Goal: Task Accomplishment & Management: Manage account settings

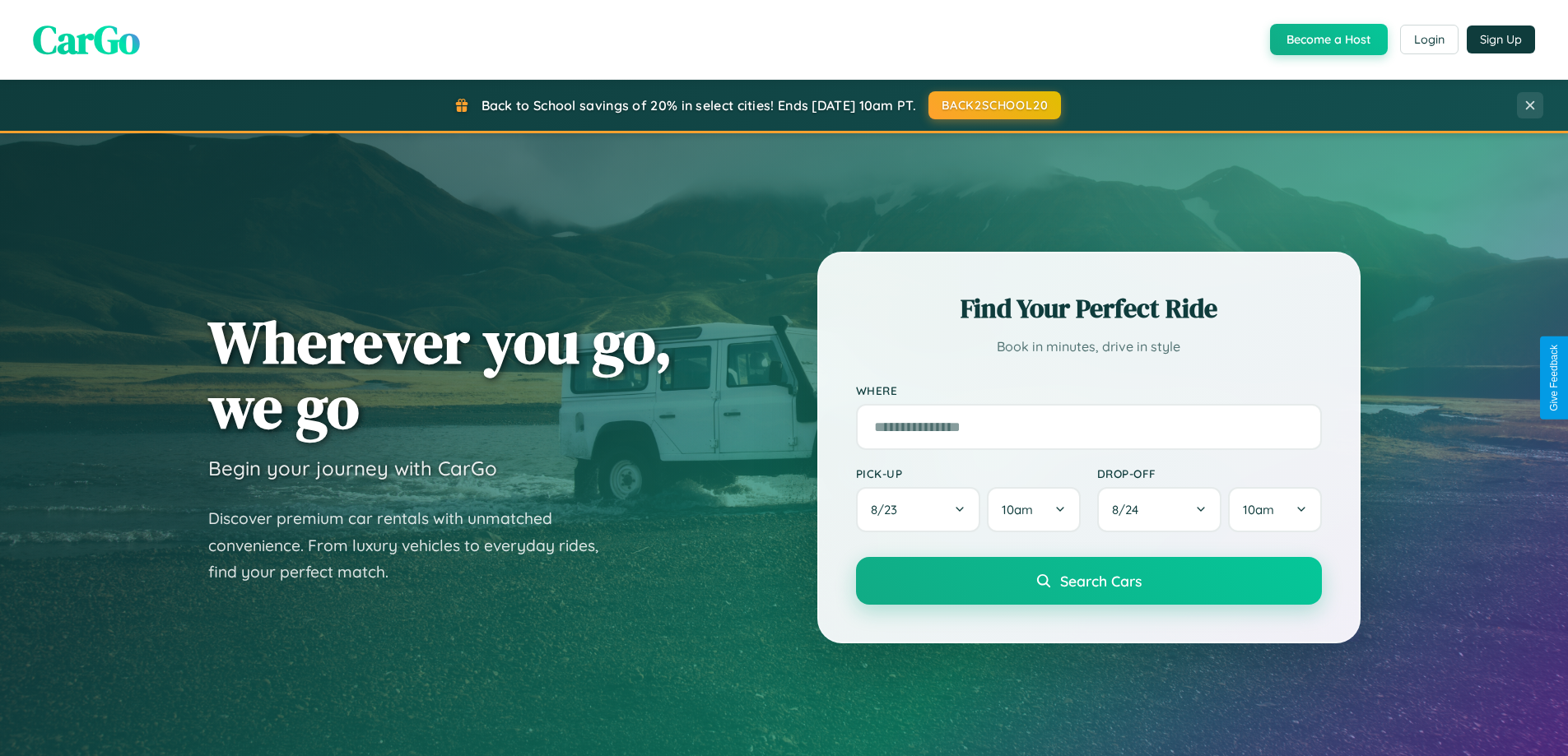
scroll to position [3167, 0]
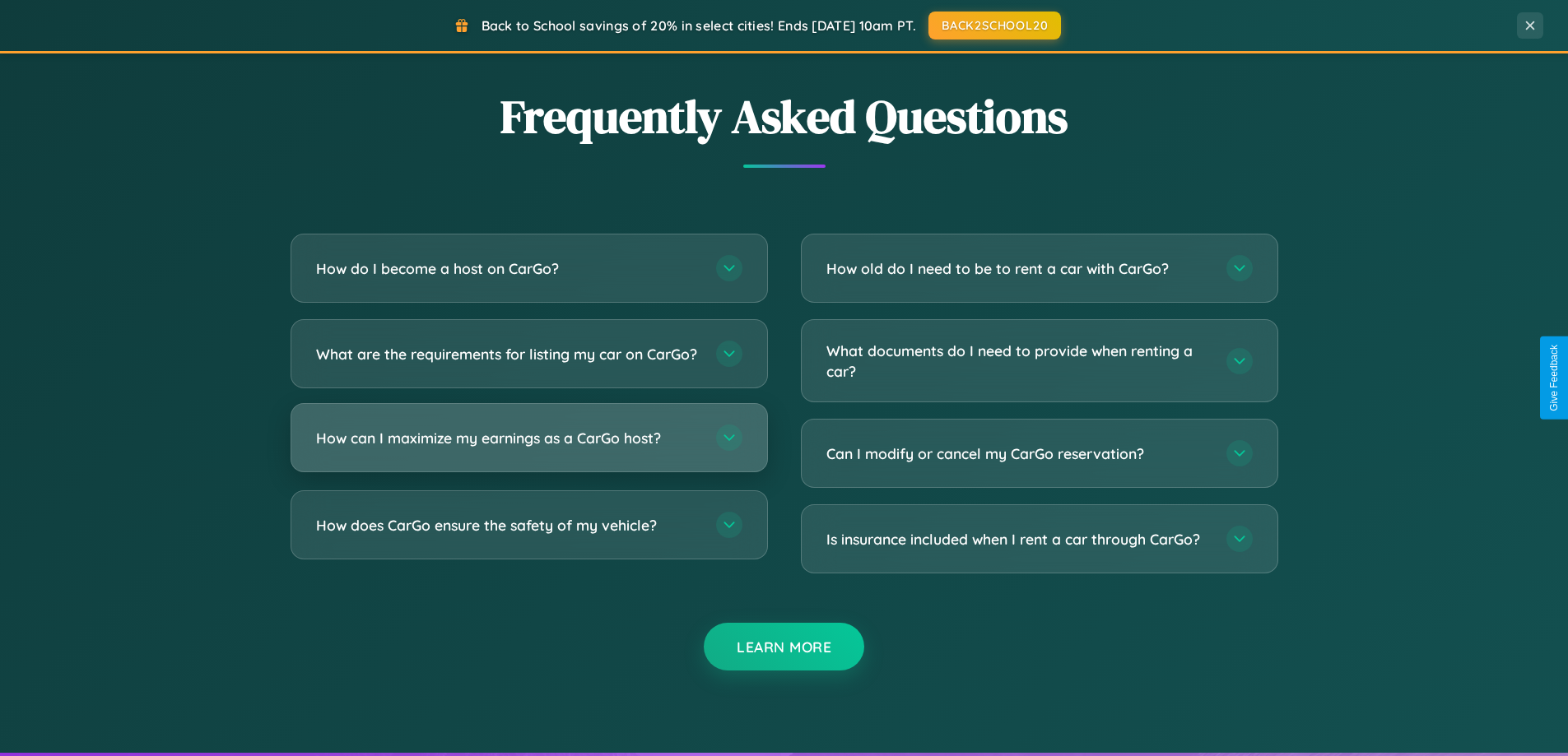
click at [529, 449] on h3 "How can I maximize my earnings as a CarGo host?" at bounding box center [508, 438] width 383 height 20
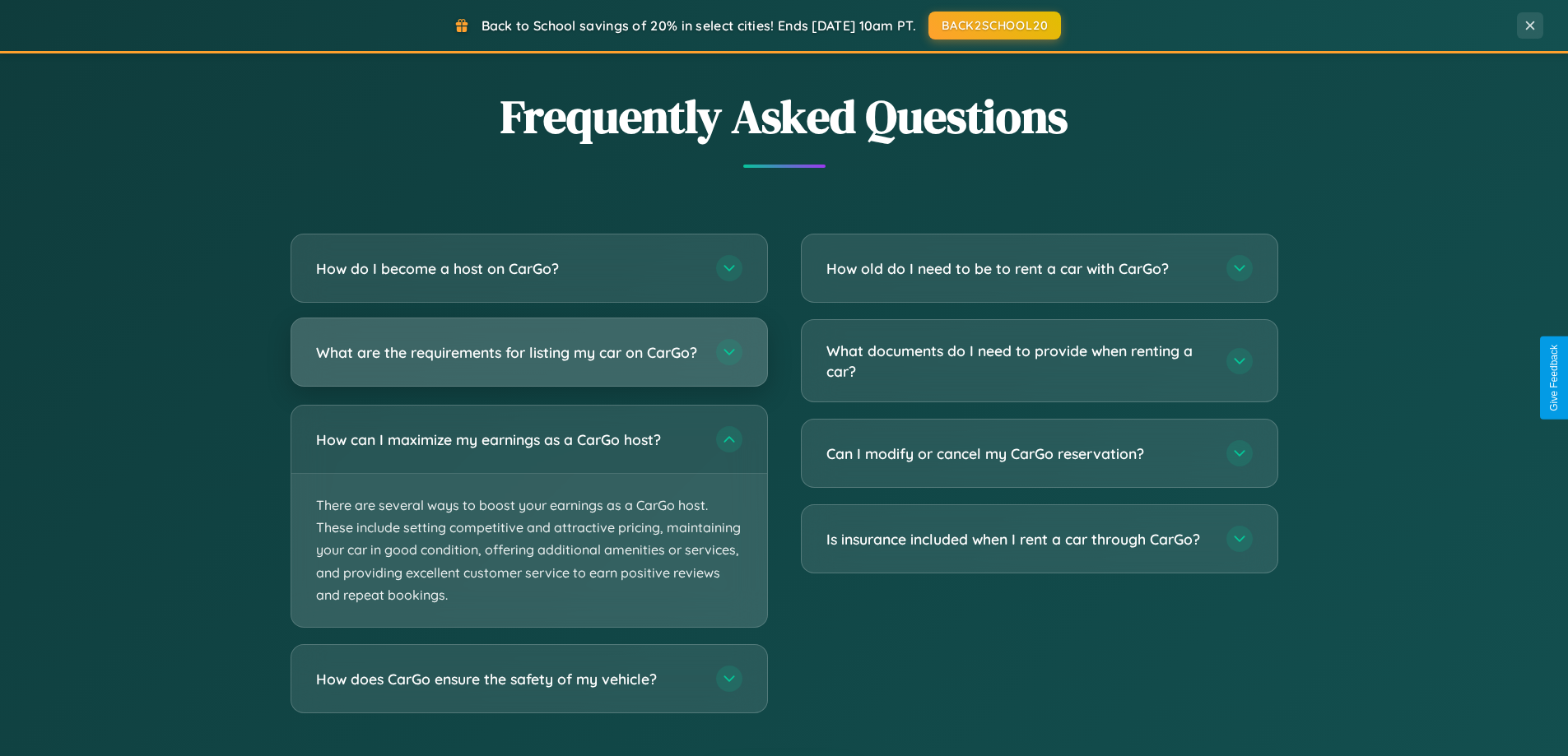
click at [529, 358] on h3 "What are the requirements for listing my car on CarGo?" at bounding box center [508, 352] width 383 height 20
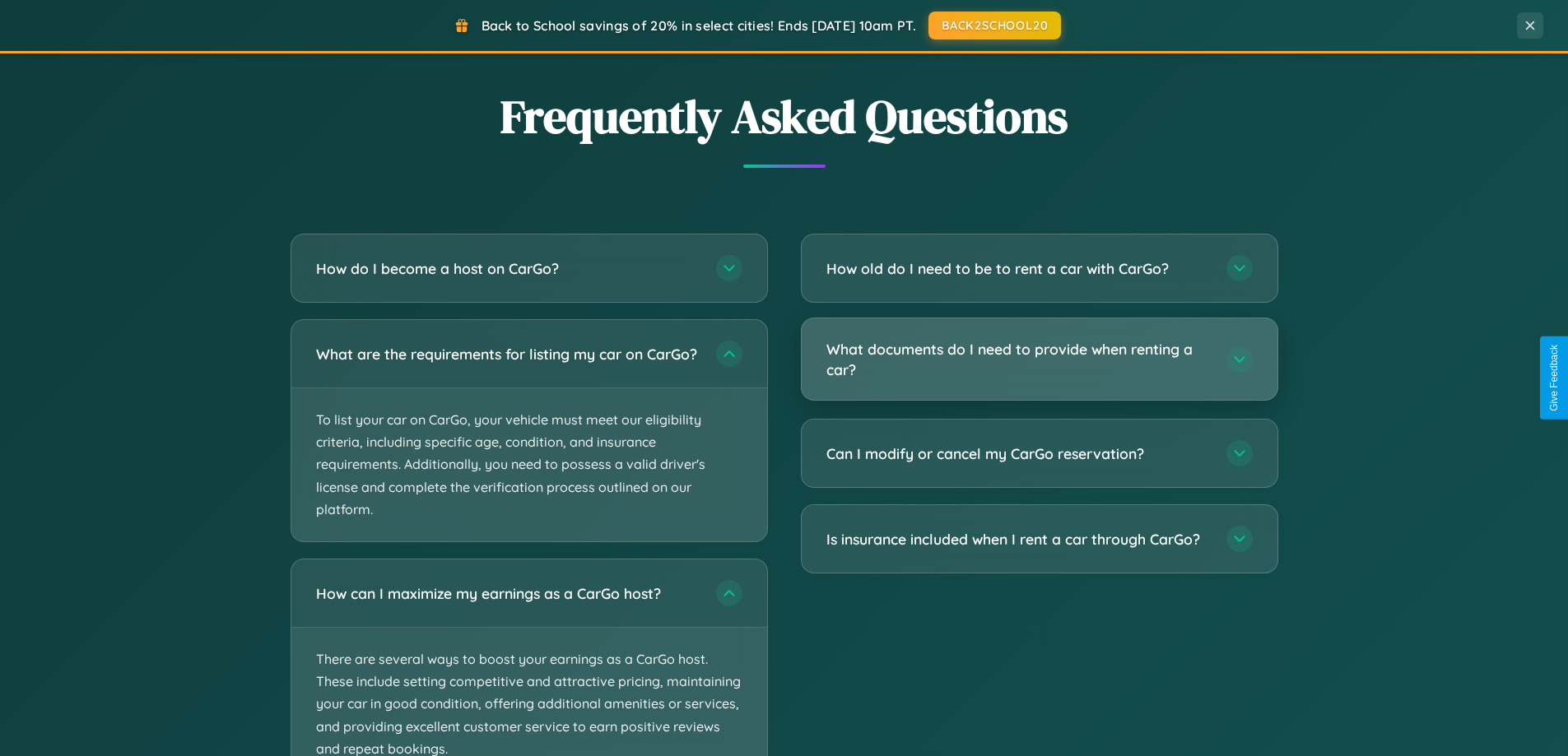
click at [1039, 360] on h3 "What documents do I need to provide when renting a car?" at bounding box center [1018, 358] width 383 height 40
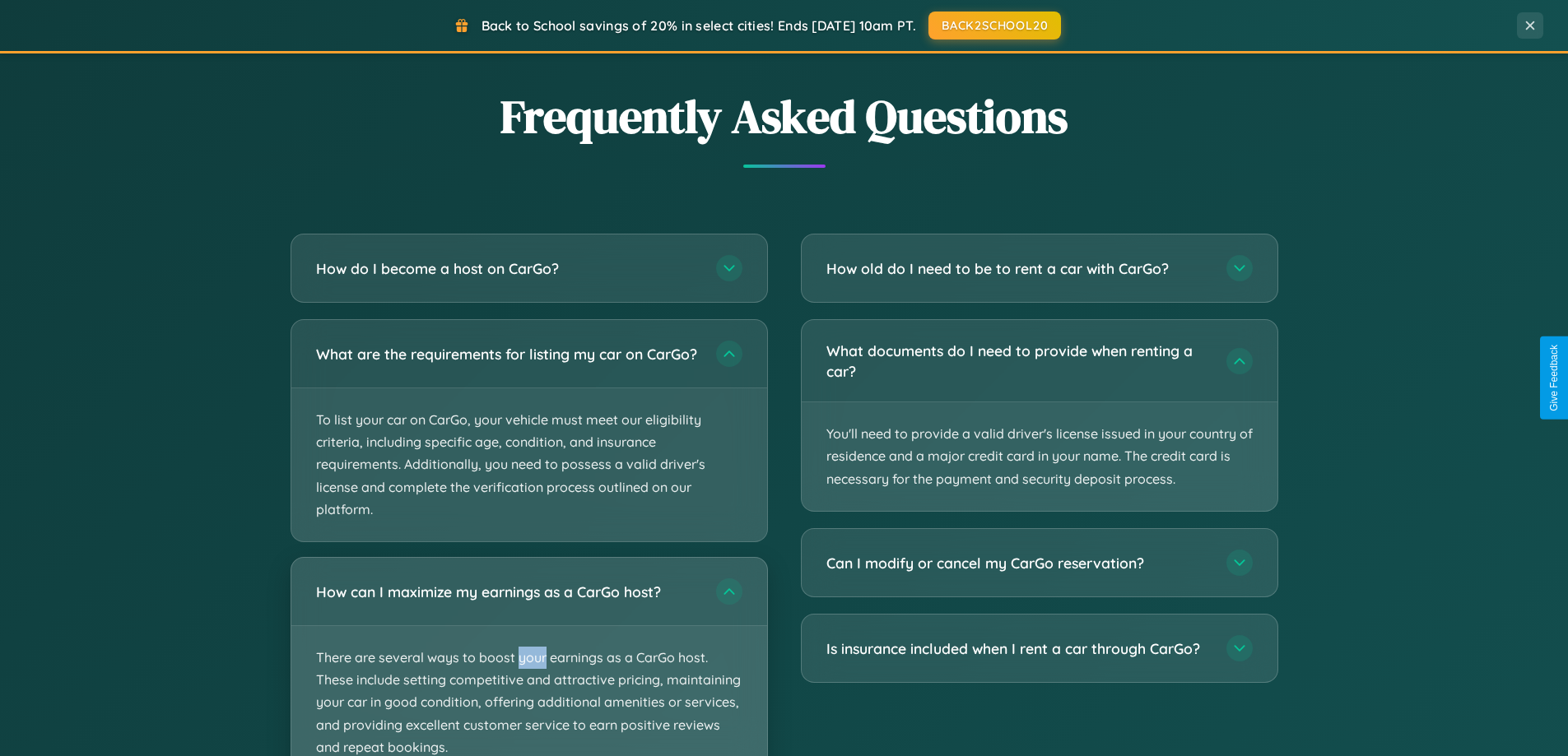
click at [529, 663] on p "There are several ways to boost your earnings as a CarGo host. These include se…" at bounding box center [529, 703] width 476 height 153
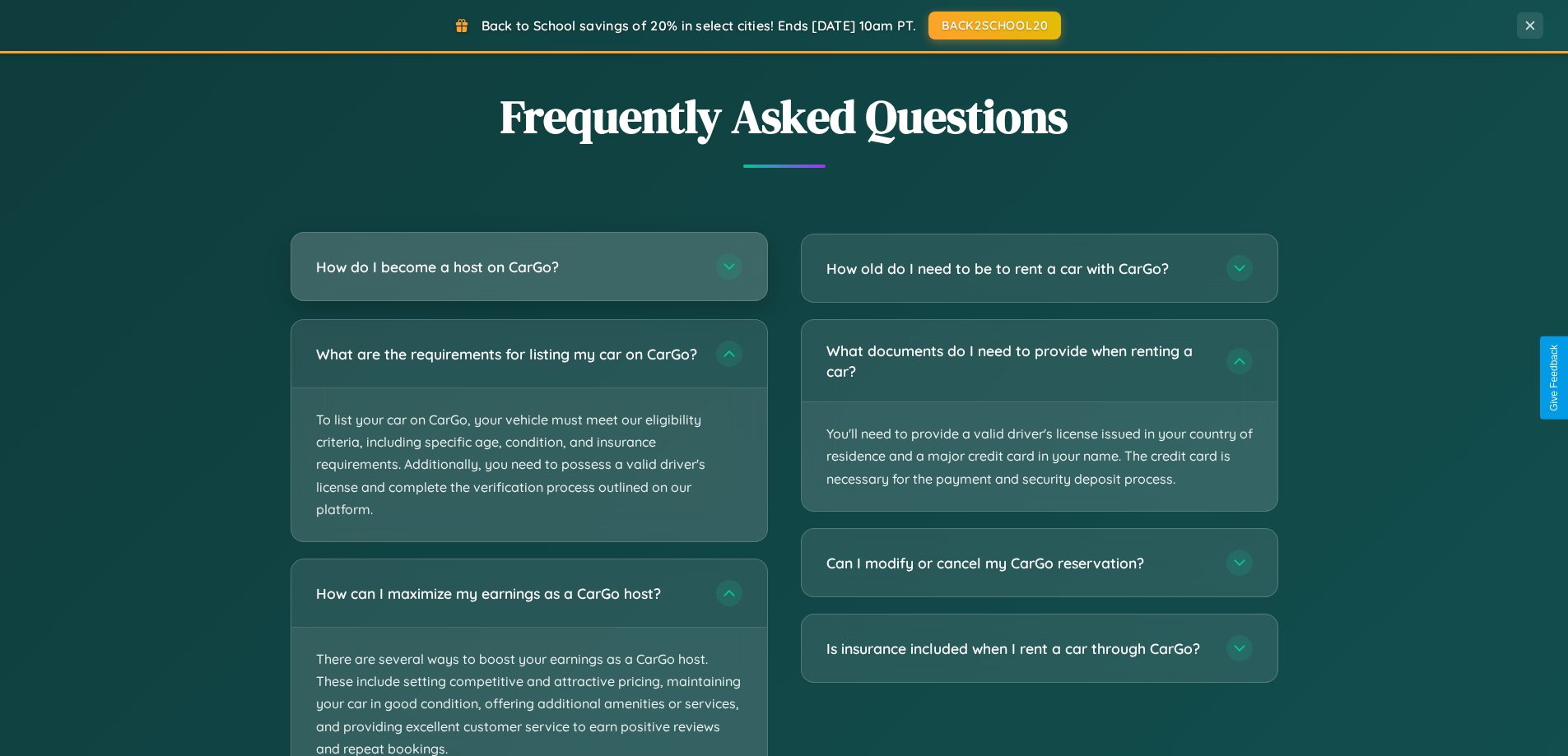
click at [529, 268] on h3 "How do I become a host on CarGo?" at bounding box center [508, 267] width 383 height 20
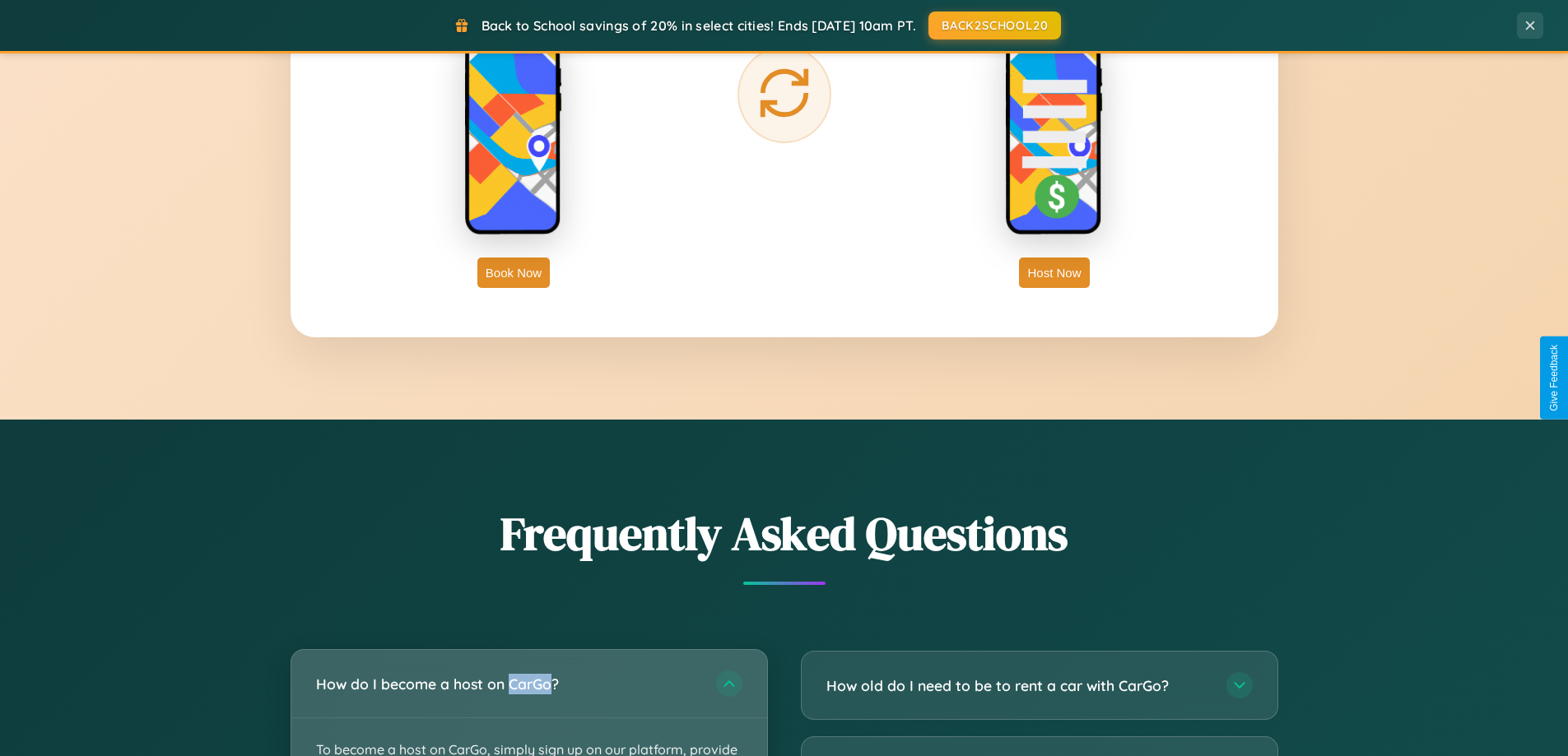
scroll to position [709, 0]
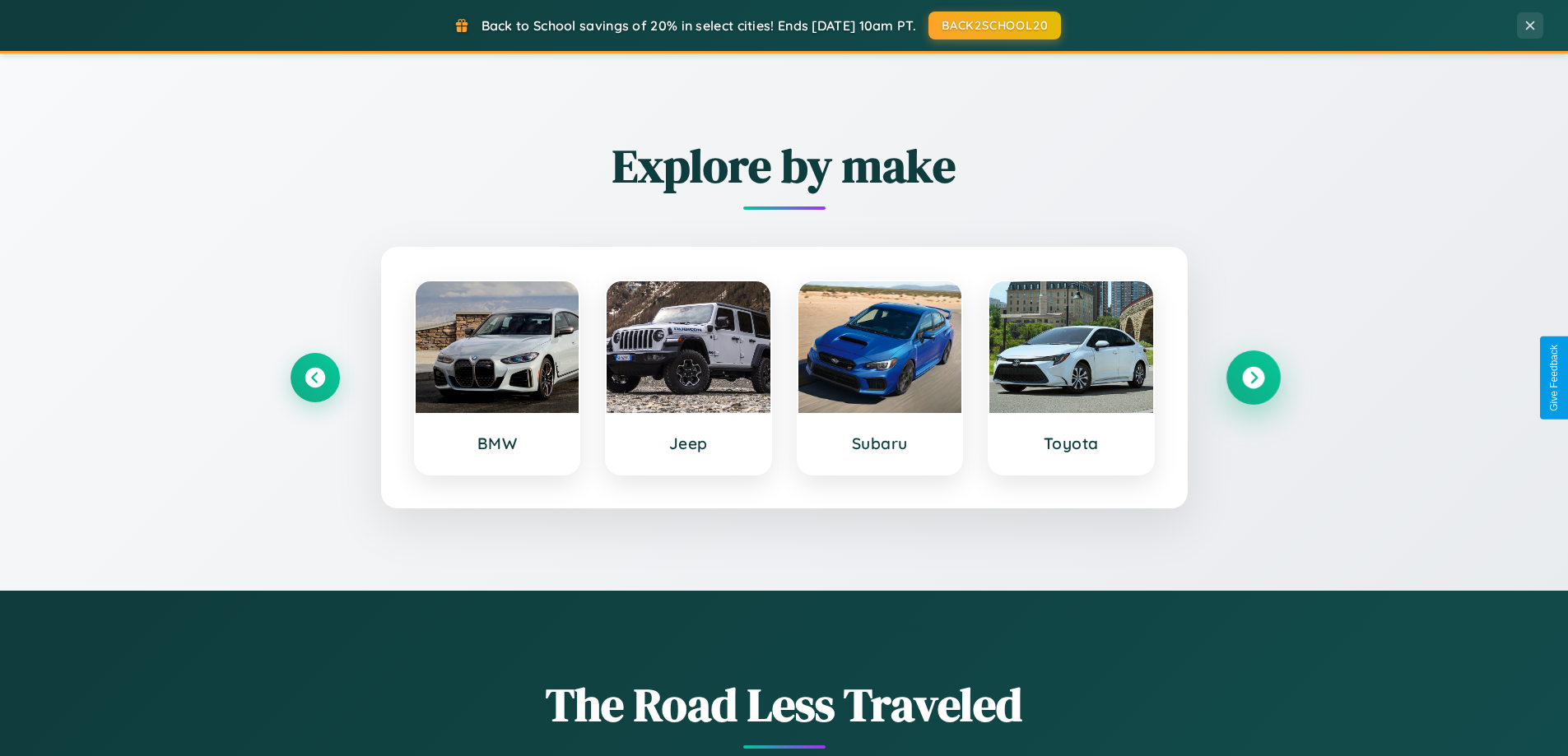
click at [1253, 378] on icon at bounding box center [1254, 378] width 22 height 22
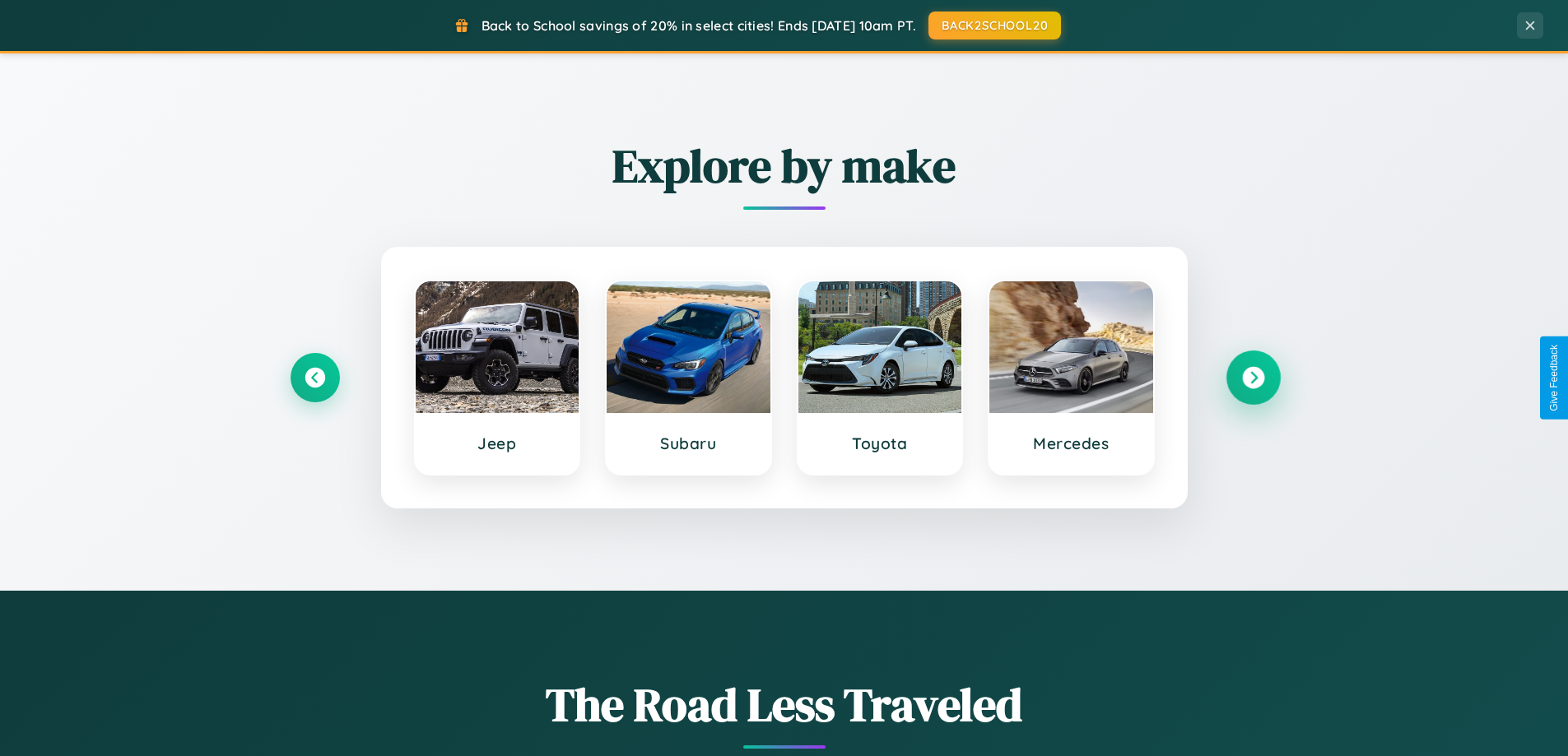
click at [1253, 378] on icon at bounding box center [1254, 378] width 22 height 22
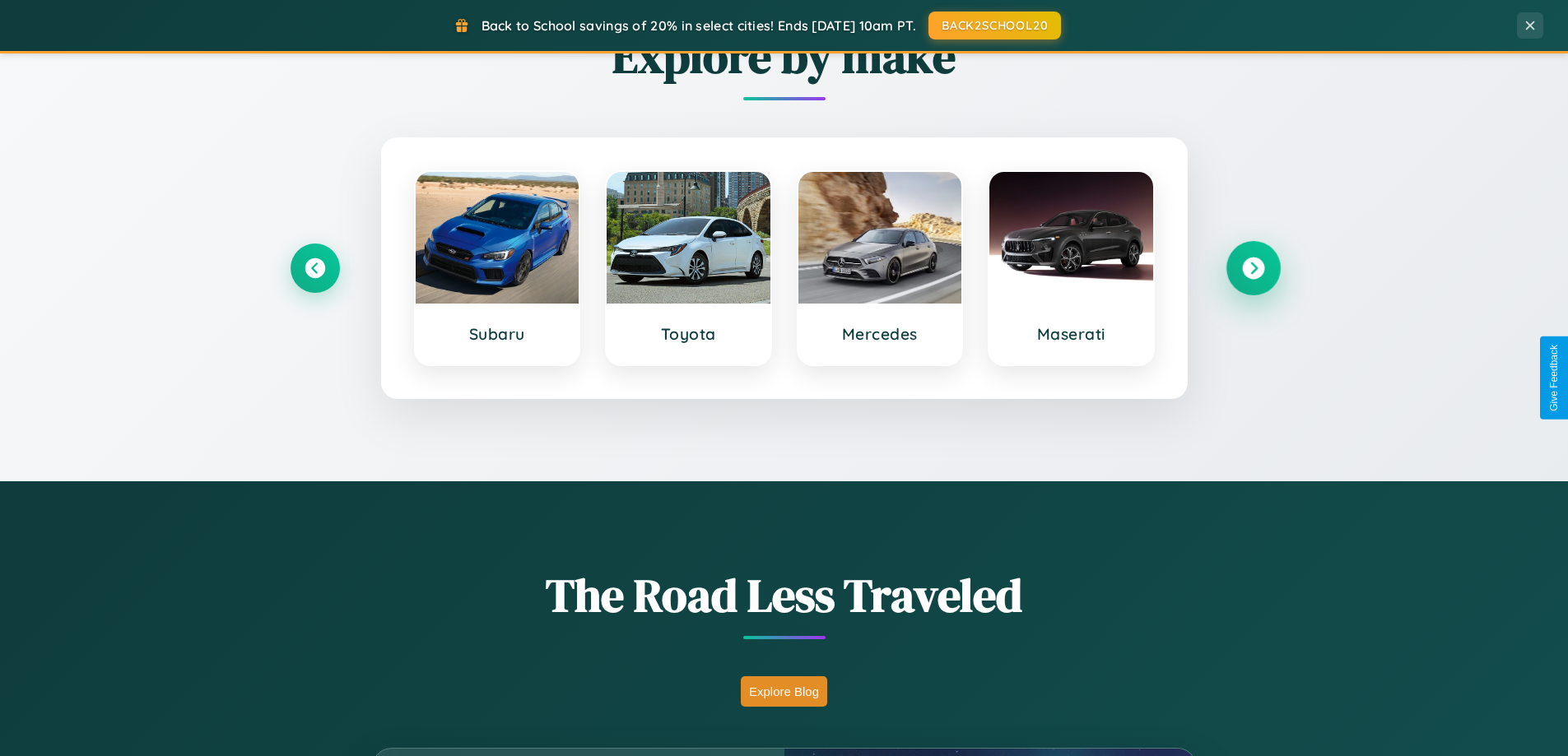
scroll to position [1132, 0]
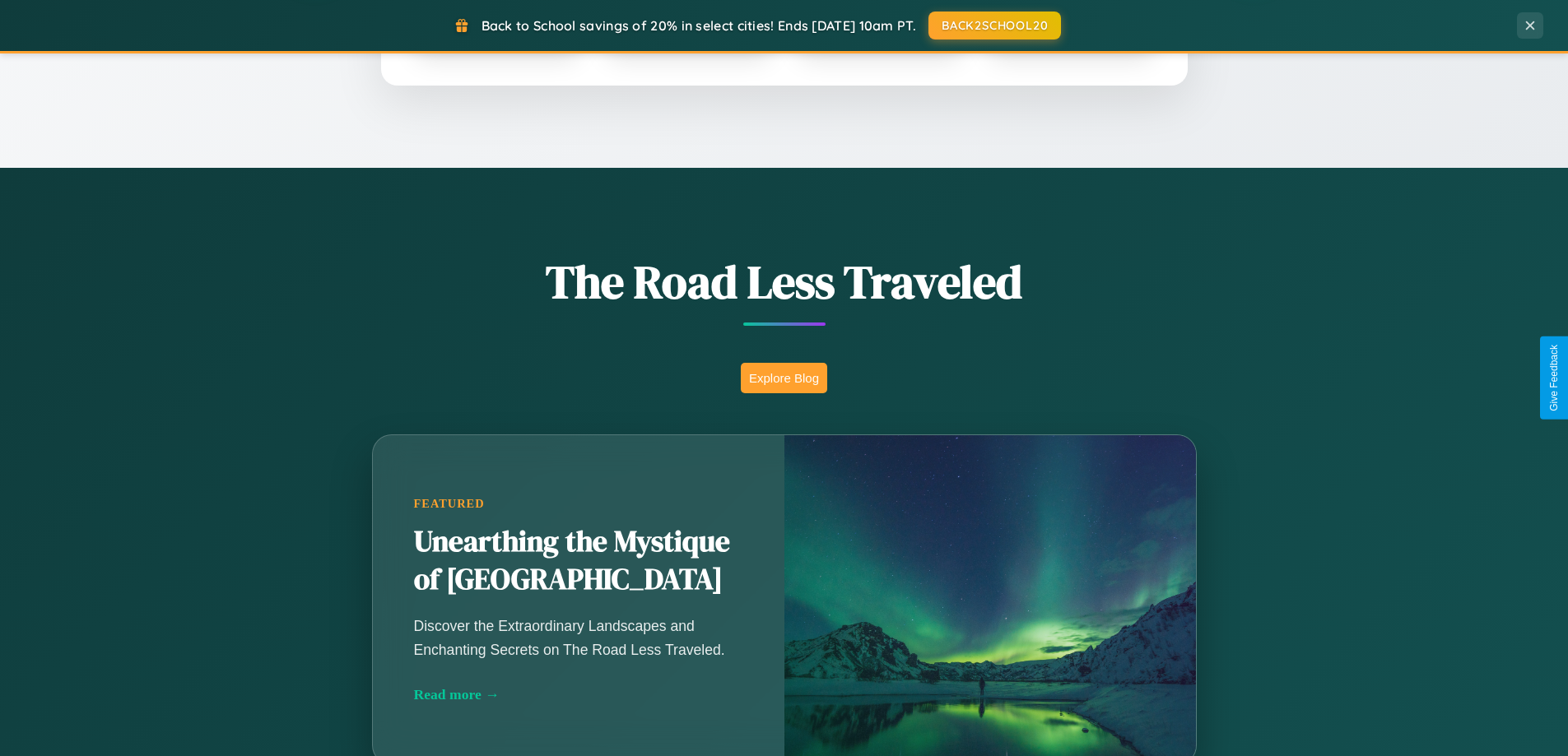
click at [784, 378] on button "Explore Blog" at bounding box center [784, 378] width 86 height 31
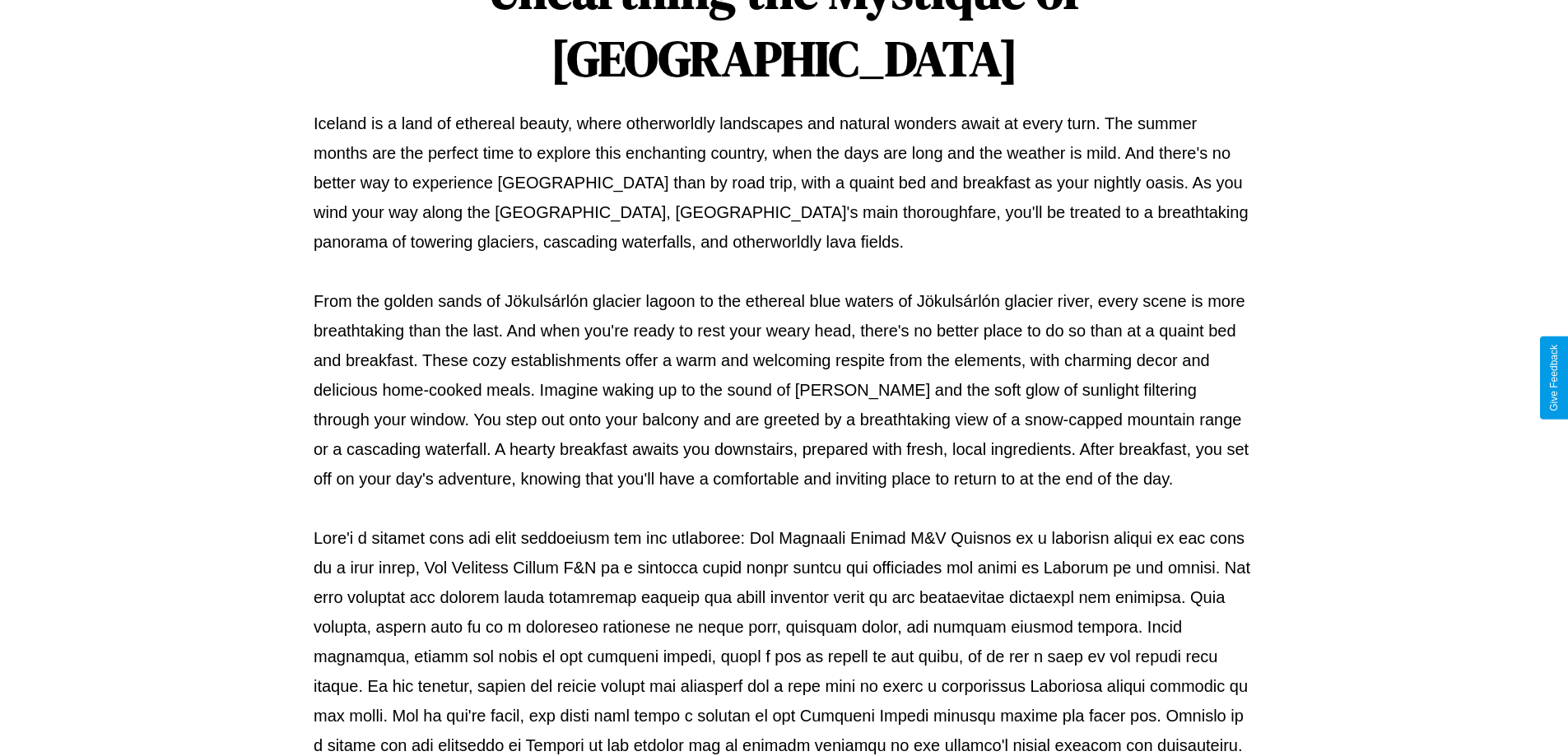
scroll to position [532, 0]
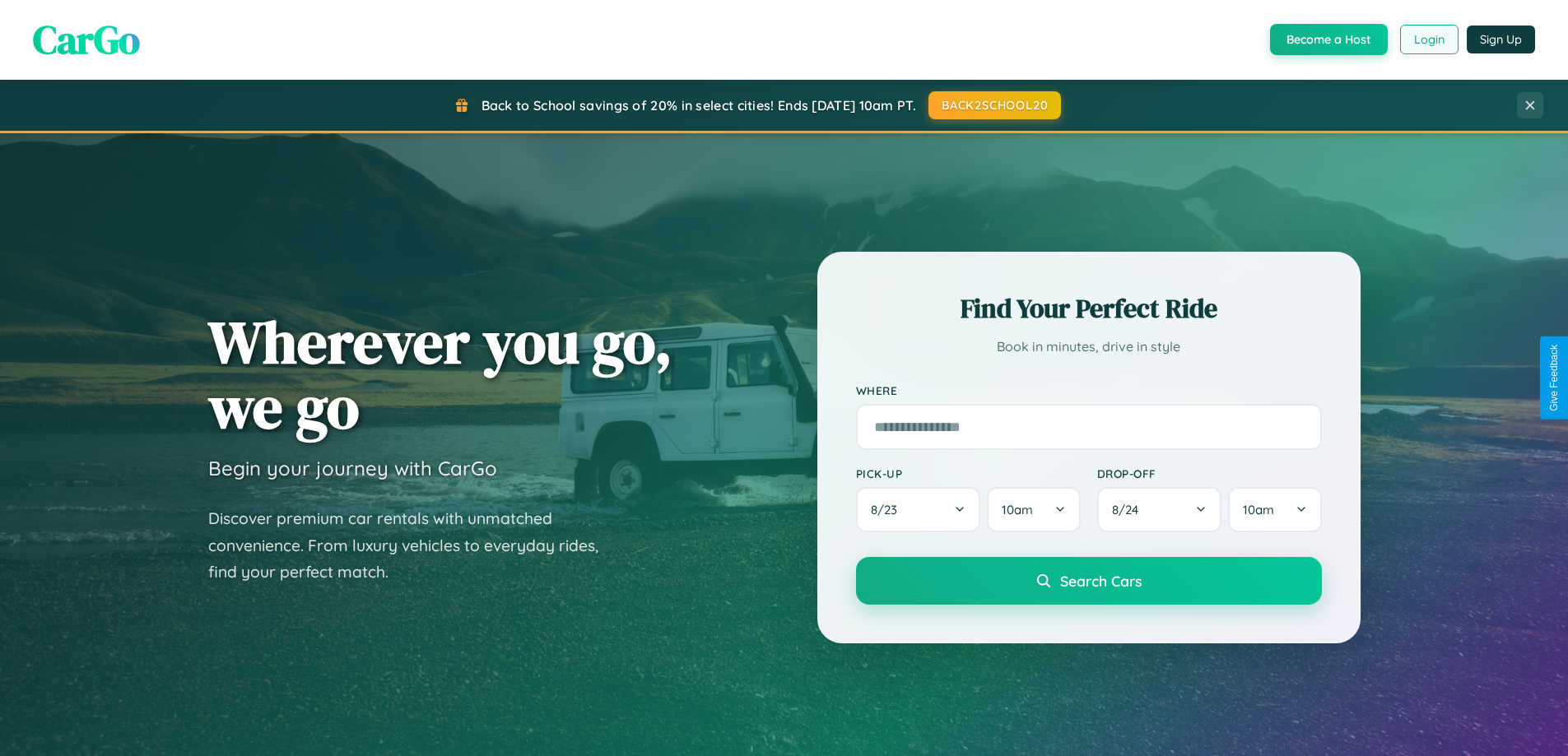
click at [1428, 39] on button "Login" at bounding box center [1429, 39] width 59 height 30
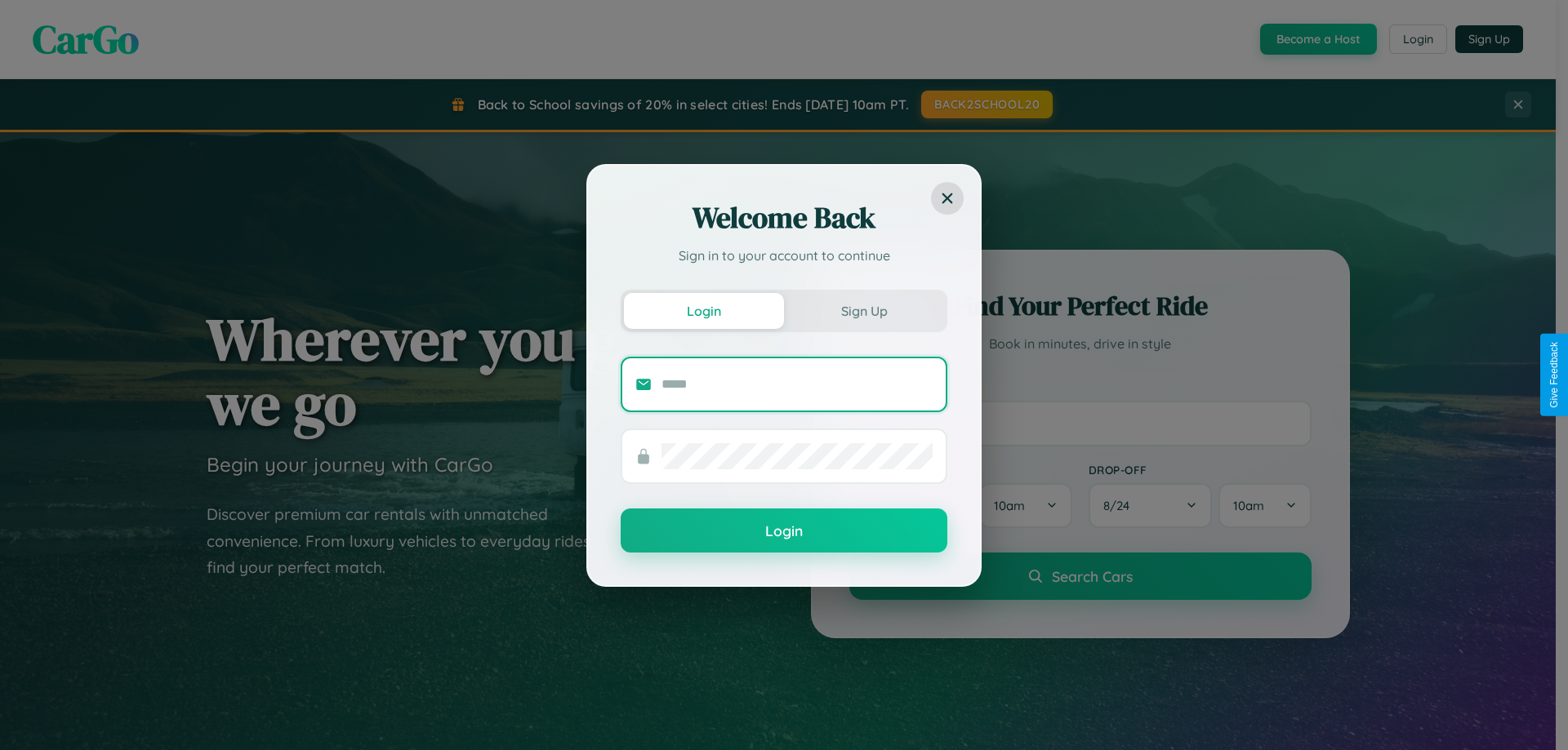
click at [797, 383] on input "text" at bounding box center [797, 384] width 271 height 26
type input "**********"
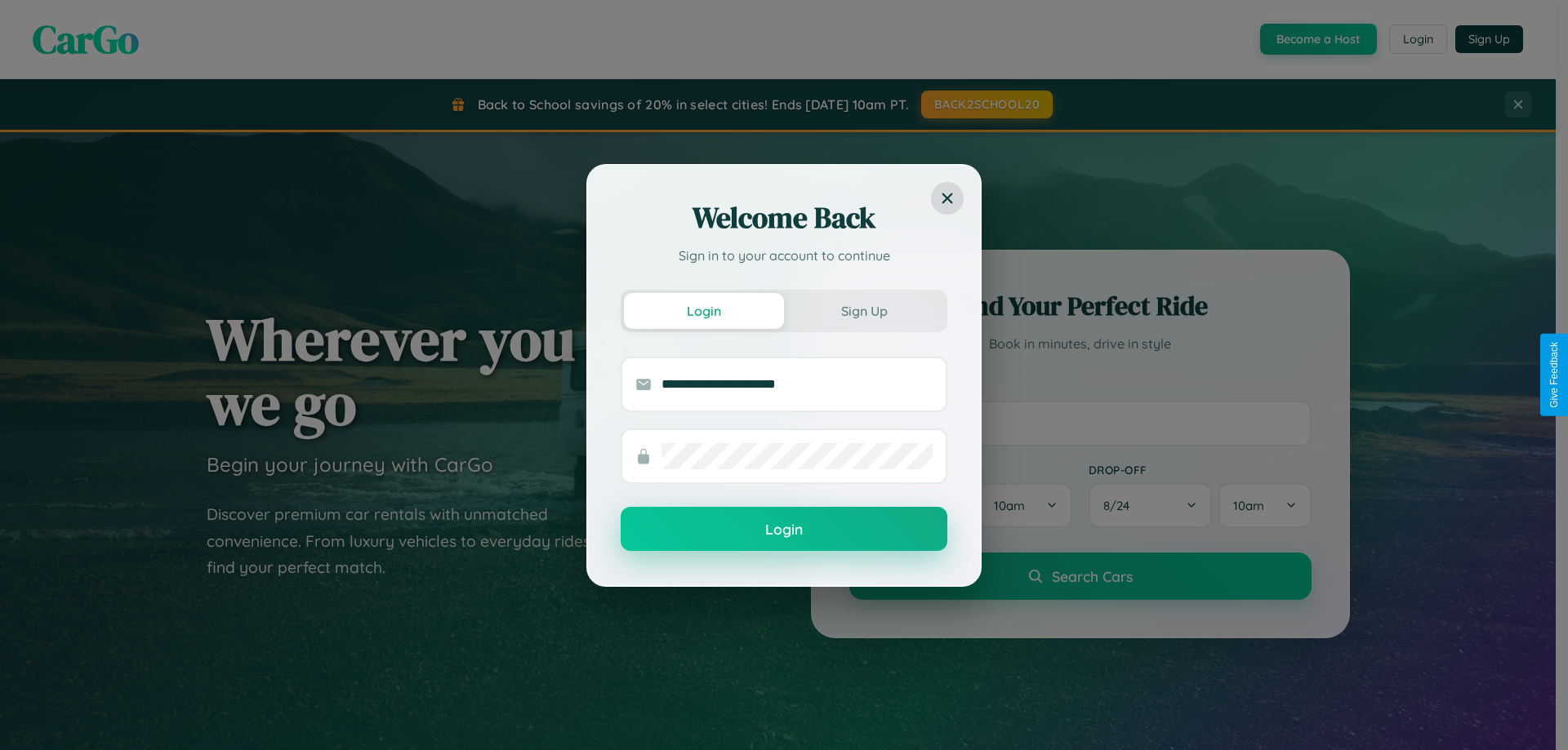
click at [784, 530] on button "Login" at bounding box center [784, 529] width 327 height 44
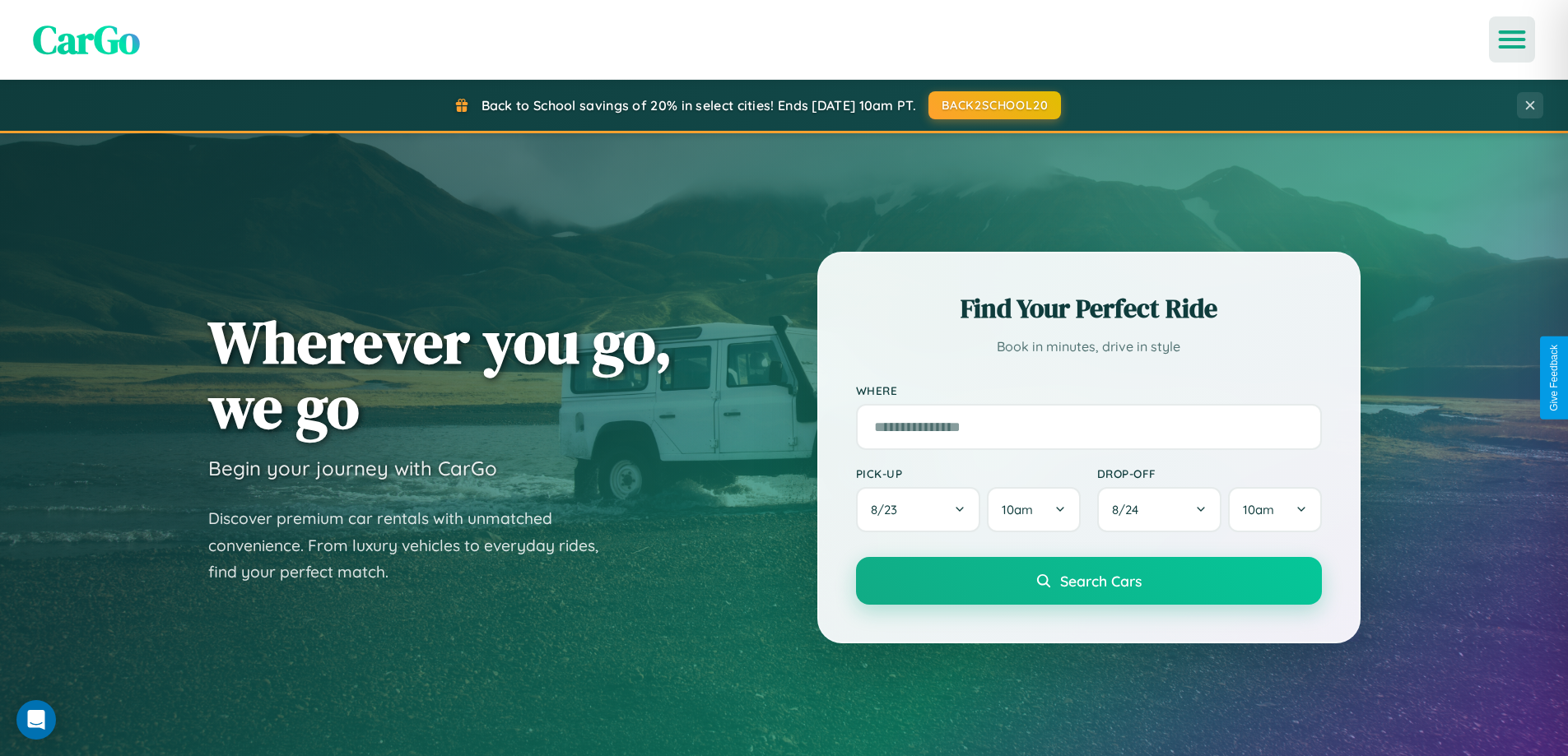
click at [1513, 39] on icon "Open menu" at bounding box center [1513, 39] width 24 height 14
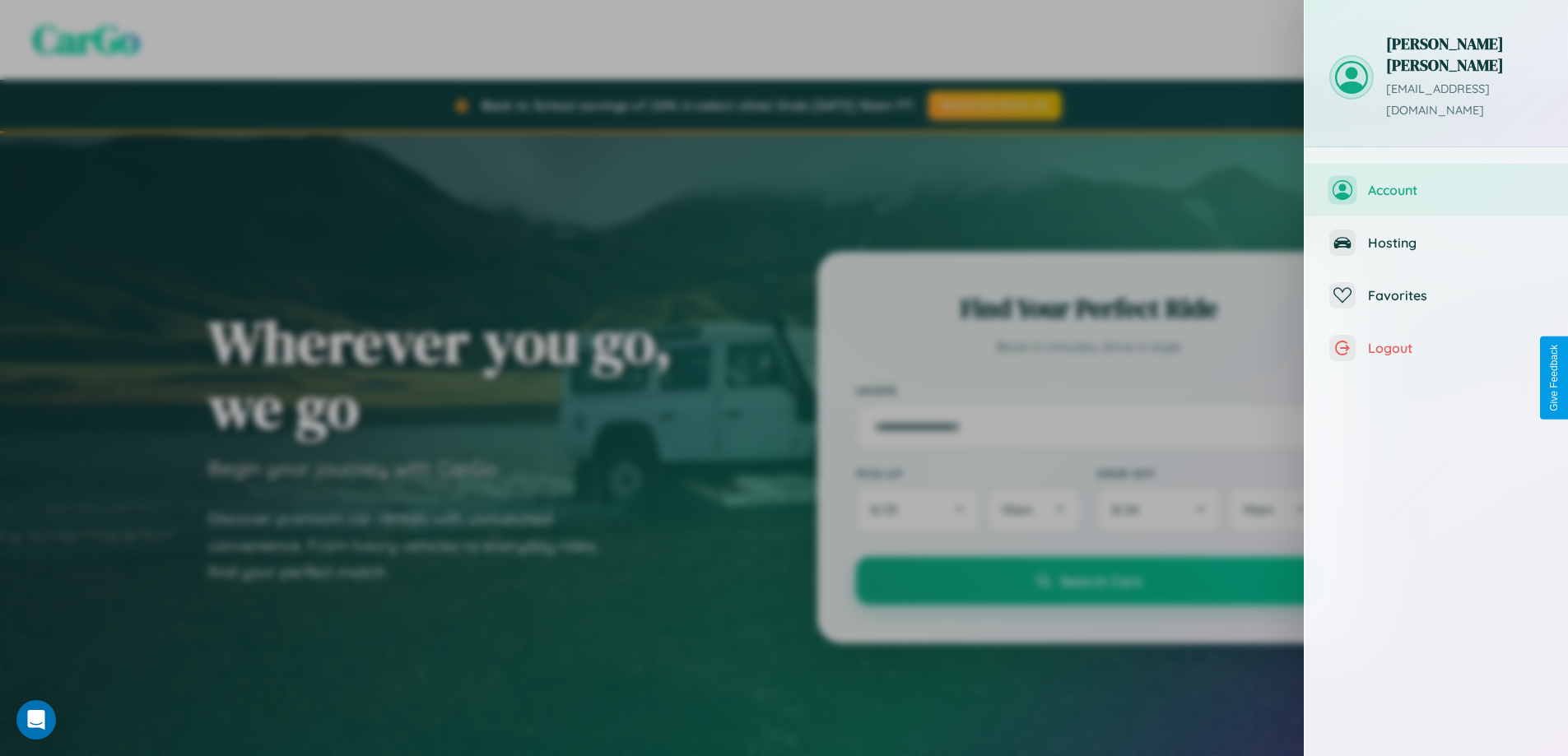
click at [1453, 182] on span "Account" at bounding box center [1456, 190] width 175 height 16
